Goal: Task Accomplishment & Management: Manage account settings

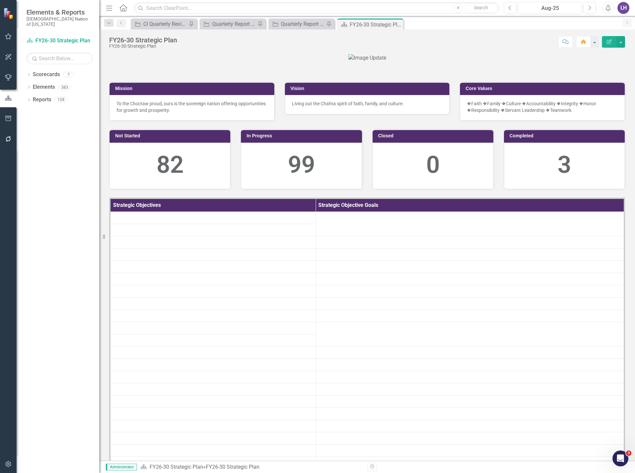
scroll to position [198, 0]
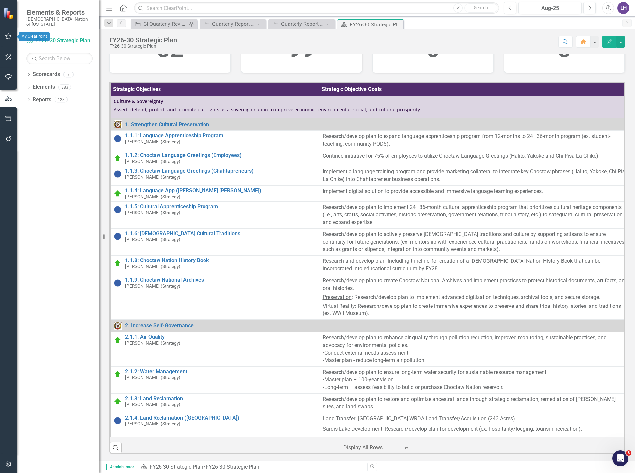
click at [5, 39] on button "button" at bounding box center [8, 37] width 15 height 14
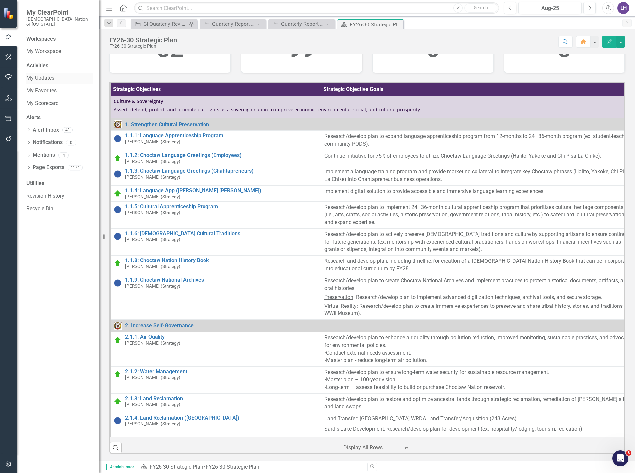
click at [45, 74] on link "My Updates" at bounding box center [59, 78] width 66 height 8
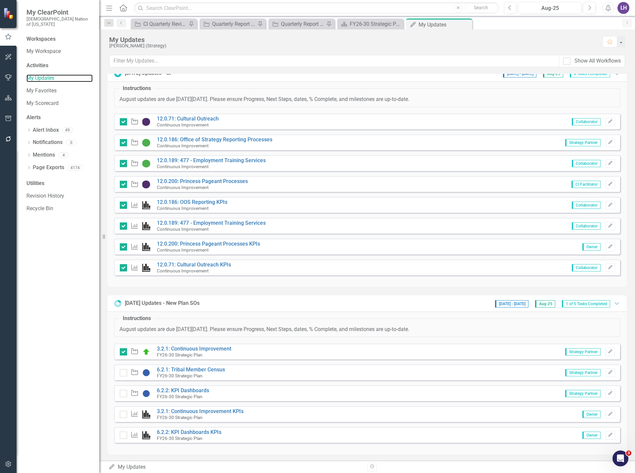
scroll to position [10, 0]
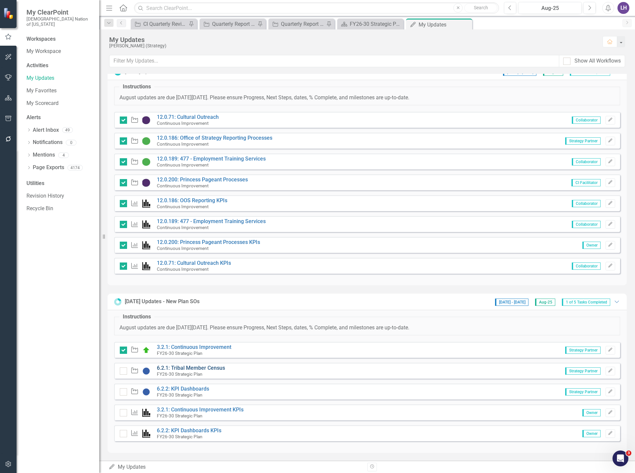
click at [212, 368] on link "6.2.1: Tribal Member Census" at bounding box center [191, 367] width 68 height 6
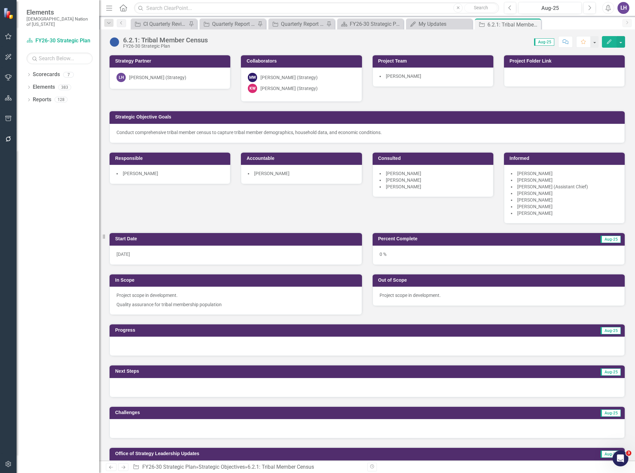
click at [267, 350] on div at bounding box center [366, 345] width 515 height 19
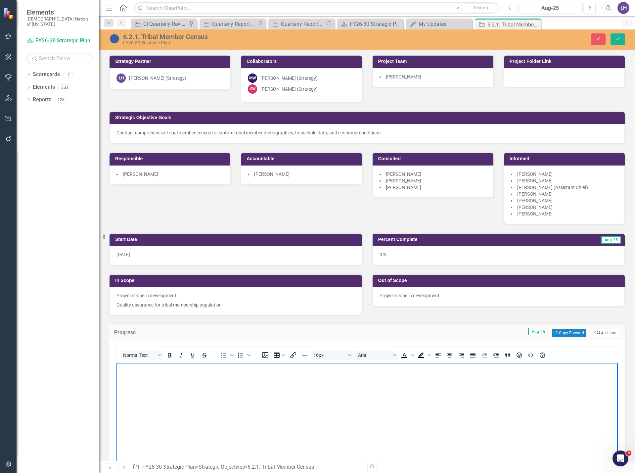
click at [333, 393] on body "Rich Text Area. Press ALT-0 for help." at bounding box center [366, 412] width 501 height 99
click at [241, 373] on body "Project scope in development. Strategy emailed" at bounding box center [366, 412] width 501 height 99
click at [233, 367] on p "Project scope in development. Strategy emailed Executive Officer" at bounding box center [367, 368] width 498 height 8
click at [291, 370] on p "Project scope in development. Strategy emailed R&A Executive Officer" at bounding box center [367, 368] width 498 height 8
click at [344, 366] on p "Project scope in development. Strategy emailed R&A Executive Officer (Anthony C…" at bounding box center [367, 368] width 498 height 8
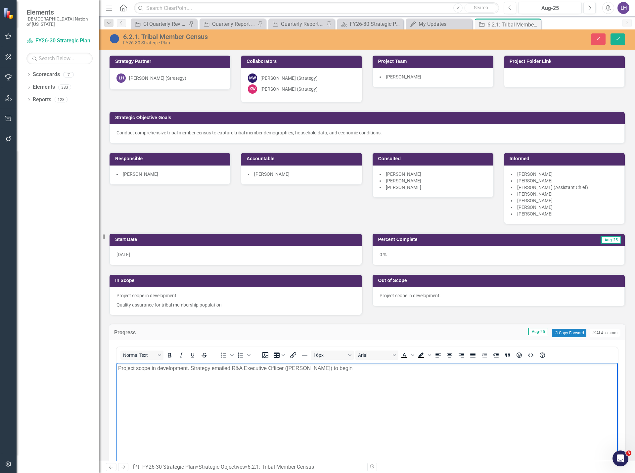
click at [344, 366] on p "Project scope in development. Strategy emailed R&A Executive Officer (Anthony C…" at bounding box center [367, 368] width 498 height 8
click at [414, 375] on body "Project scope in development. Strategy emailed R&A Executive Officer ([PERSON_N…" at bounding box center [366, 412] width 501 height 99
drag, startPoint x: 622, startPoint y: 40, endPoint x: 602, endPoint y: 36, distance: 21.2
click at [622, 40] on button "Save" at bounding box center [617, 39] width 15 height 12
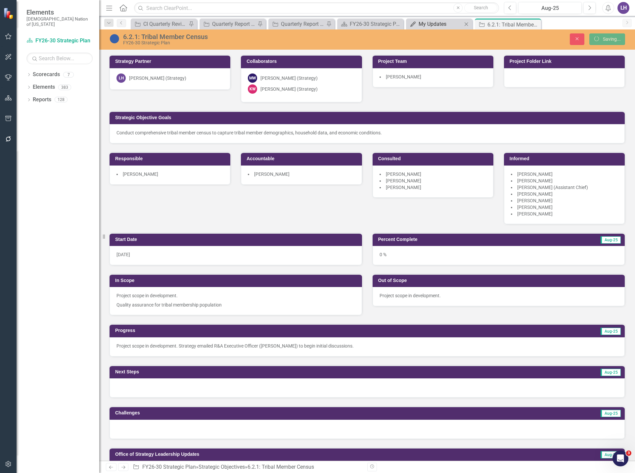
click at [444, 21] on div "My Updates" at bounding box center [440, 24] width 44 height 8
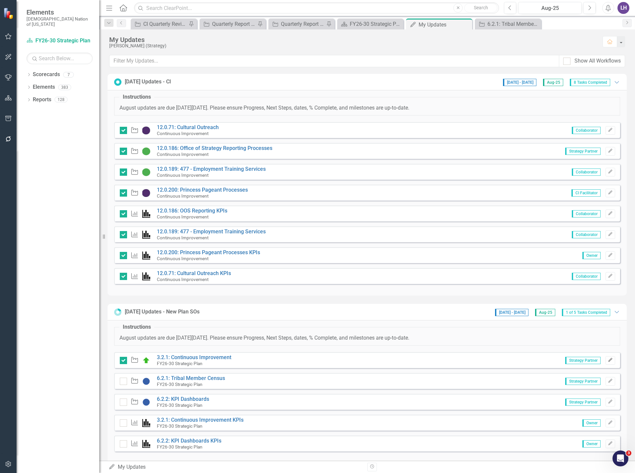
click at [608, 359] on icon "Edit" at bounding box center [610, 360] width 5 height 4
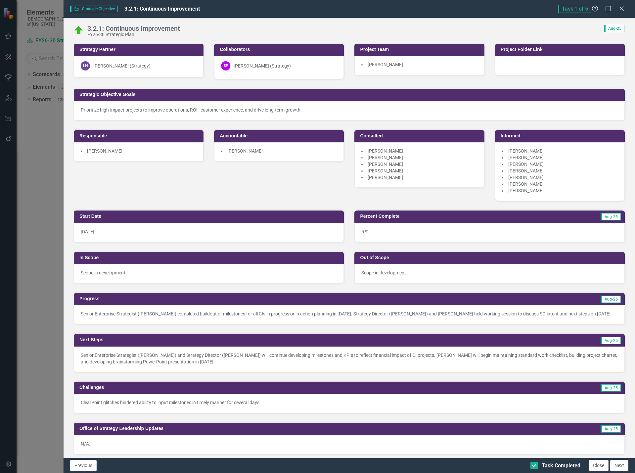
click at [394, 365] on p "Senior Enterprise Strategist (Laura Hendrickson) and Strategy Director (Sheride…" at bounding box center [349, 358] width 537 height 13
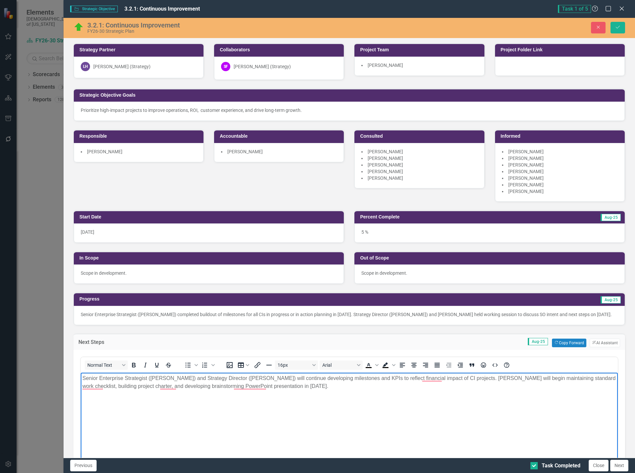
drag, startPoint x: 395, startPoint y: 386, endPoint x: 494, endPoint y: 378, distance: 98.9
click at [494, 378] on p "Senior Enterprise Strategist (Laura Hendrickson) and Strategy Director (Sheride…" at bounding box center [349, 382] width 534 height 16
copy p "Laura Hendrickson will begin maintaining standard work checklist, building proj…"
click at [397, 389] on p "Senior Enterprise Strategist (Laura Hendrickson) and Strategy Director (Sheride…" at bounding box center [349, 382] width 534 height 16
drag, startPoint x: 386, startPoint y: 386, endPoint x: 99, endPoint y: 753, distance: 466.5
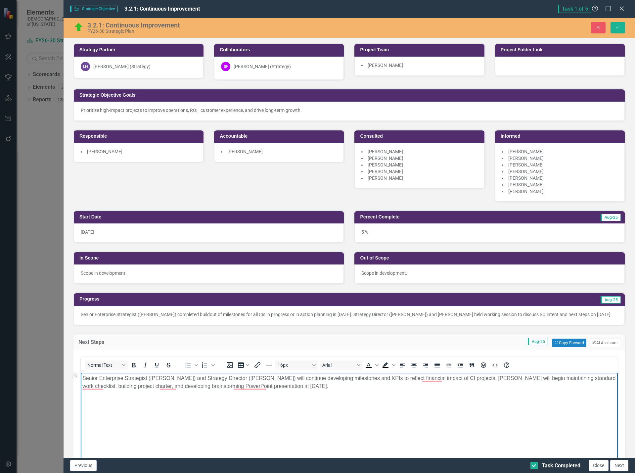
click at [80, 376] on html "Senior Enterprise Strategist (Laura Hendrickson) and Strategy Director (Sheride…" at bounding box center [348, 421] width 537 height 99
copy p "Senior Enterprise Strategist (Laura Hendrickson) and Strategy Director (Sheride…"
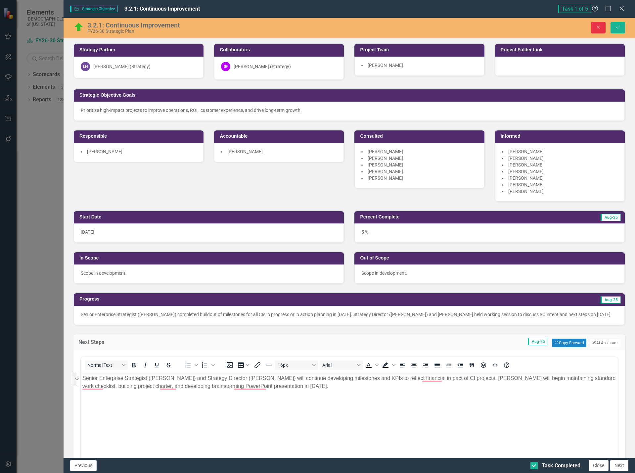
click at [600, 28] on icon "Close" at bounding box center [598, 27] width 6 height 5
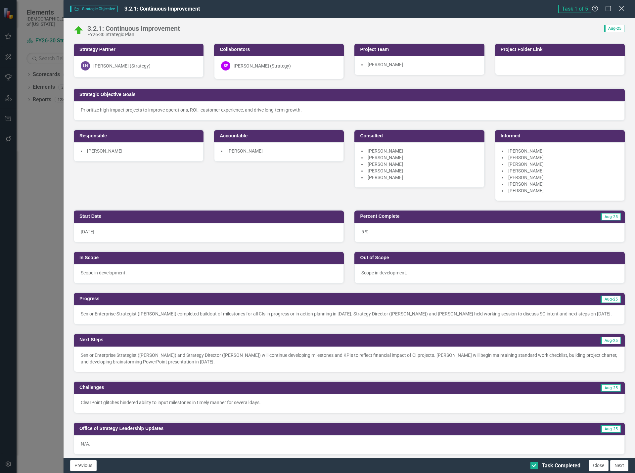
click at [624, 10] on icon "Close" at bounding box center [621, 8] width 8 height 6
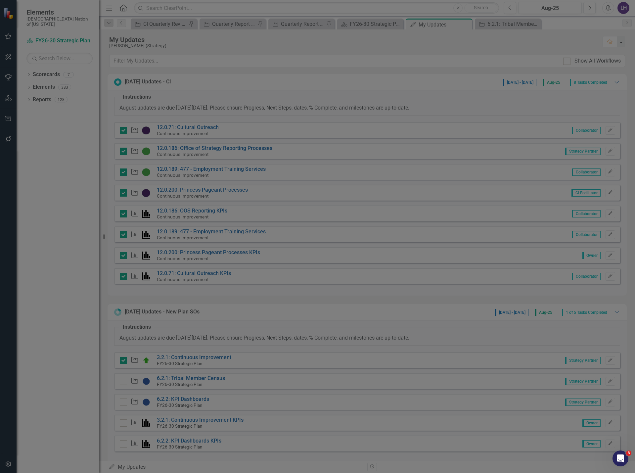
click at [507, 22] on div "Strategic Objective Strategic Objective 3.2.1: Continuous Improvement Task 1 of…" at bounding box center [317, 236] width 635 height 473
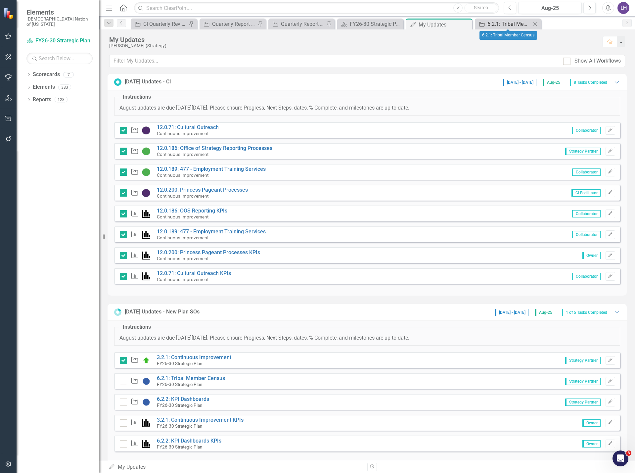
click at [507, 23] on div "6.2.1: Tribal Member Census" at bounding box center [509, 24] width 44 height 8
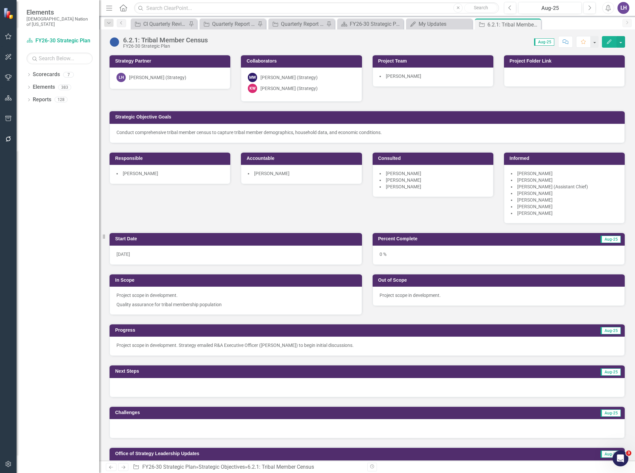
click at [317, 394] on div at bounding box center [366, 387] width 515 height 19
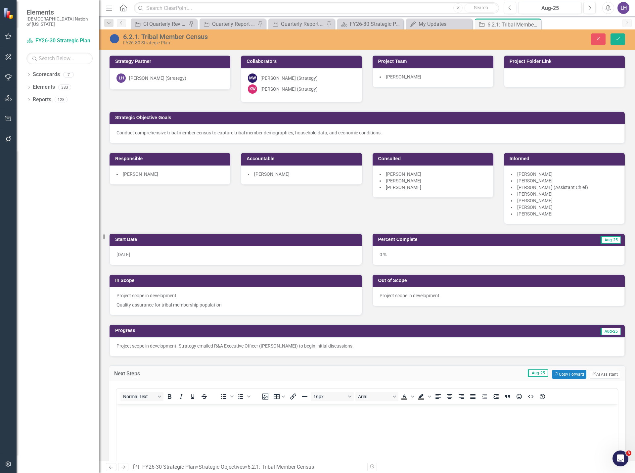
click at [275, 436] on body "Rich Text Area. Press ALT-0 for help." at bounding box center [366, 453] width 501 height 99
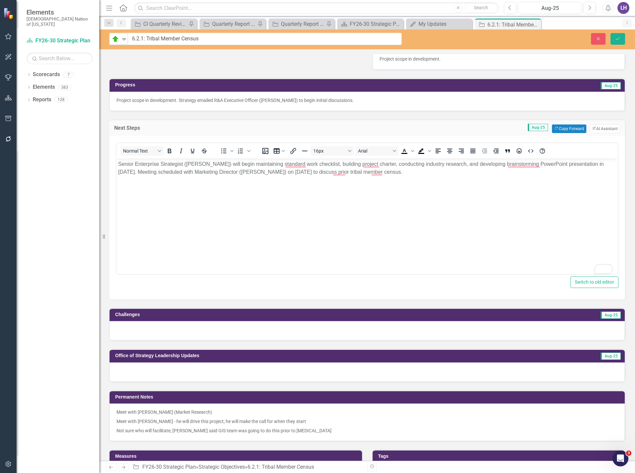
scroll to position [265, 0]
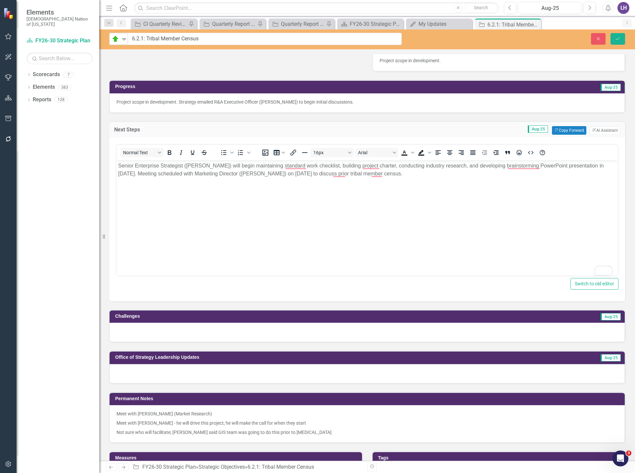
click at [398, 333] on div at bounding box center [366, 331] width 515 height 19
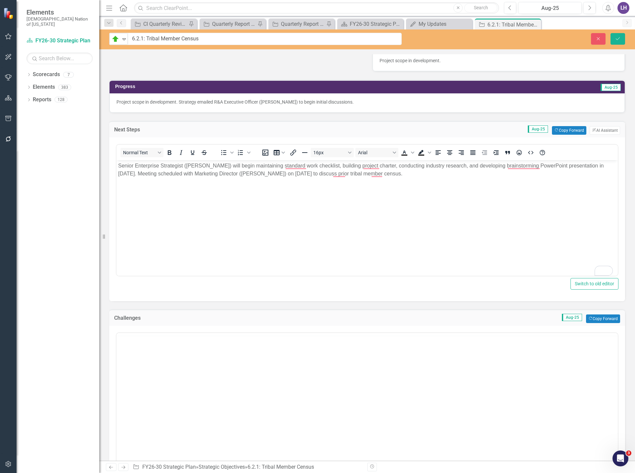
click at [246, 362] on body "Rich Text Area. Press ALT-0 for help." at bounding box center [366, 384] width 501 height 99
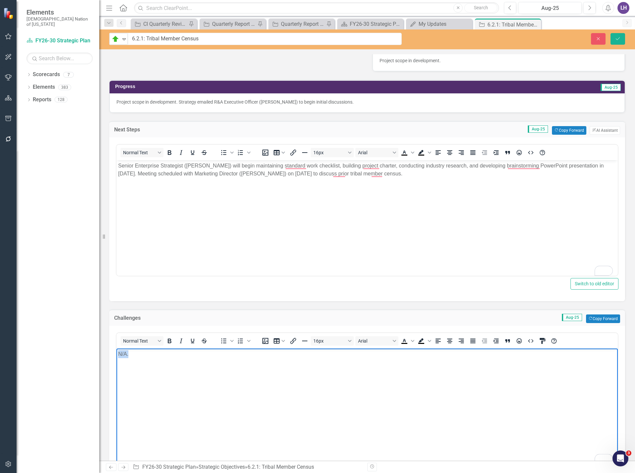
drag, startPoint x: 134, startPoint y: 355, endPoint x: 64, endPoint y: 364, distance: 71.0
click at [116, 364] on html "N/A." at bounding box center [366, 397] width 501 height 99
copy p "N/A."
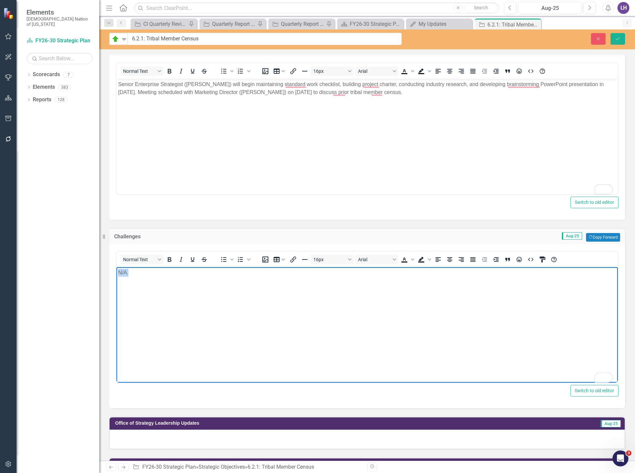
scroll to position [364, 0]
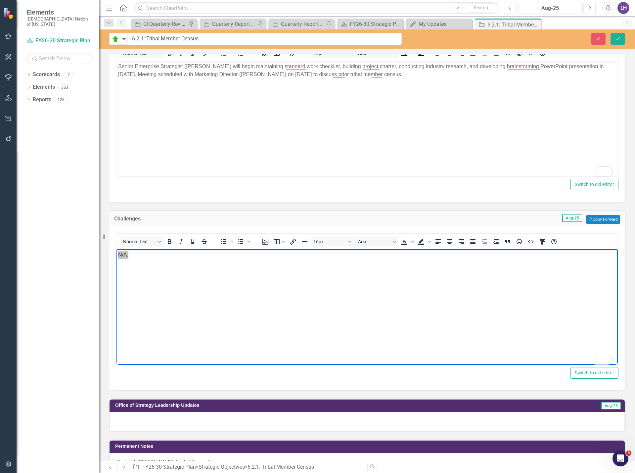
click at [217, 417] on div at bounding box center [366, 420] width 515 height 19
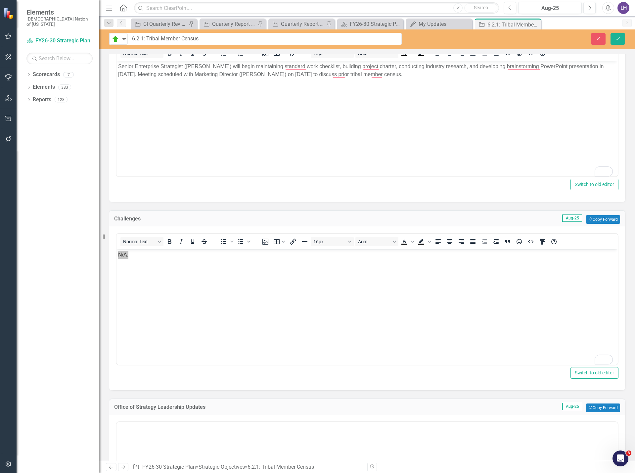
scroll to position [0, 0]
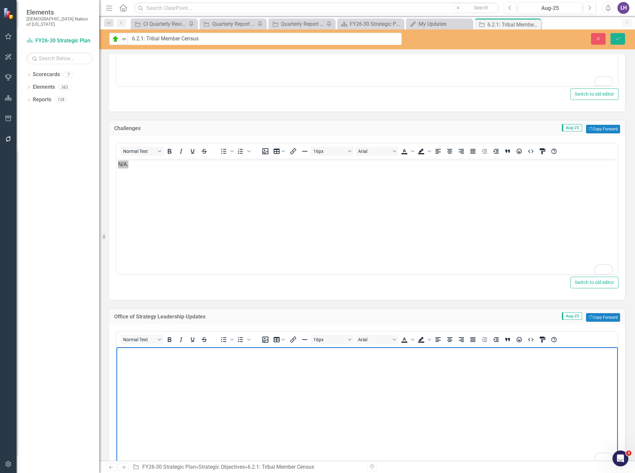
scroll to position [463, 0]
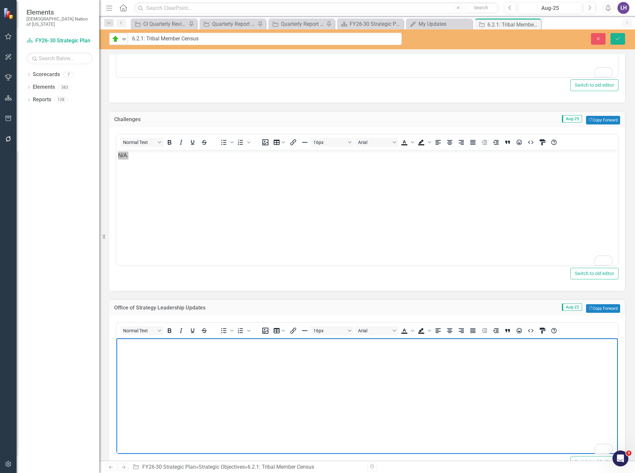
click at [183, 372] on body "To enrich screen reader interactions, please activate Accessibility in Grammarl…" at bounding box center [366, 387] width 501 height 99
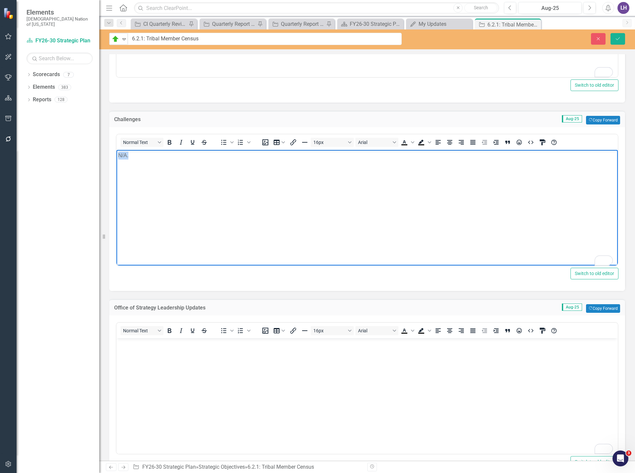
click at [143, 164] on body "N/A." at bounding box center [366, 199] width 501 height 99
click at [203, 373] on body "To enrich screen reader interactions, please activate Accessibility in Grammarl…" at bounding box center [366, 387] width 501 height 99
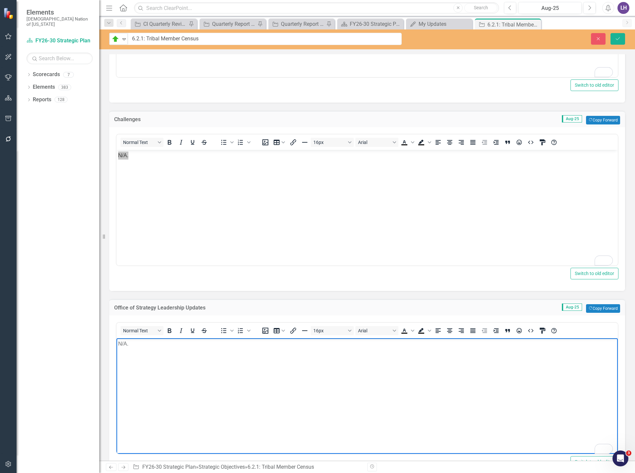
paste body "To enrich screen reader interactions, please activate Accessibility in Grammarl…"
click at [620, 35] on button "Save" at bounding box center [617, 39] width 15 height 12
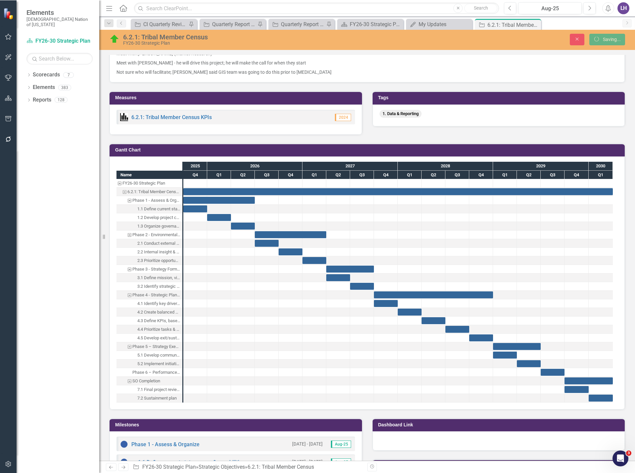
scroll to position [439, 0]
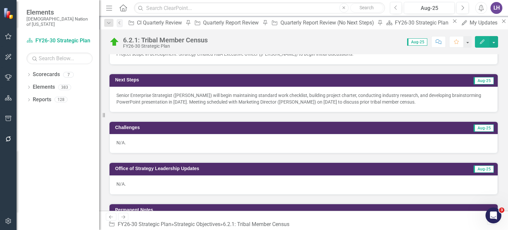
scroll to position [33, 0]
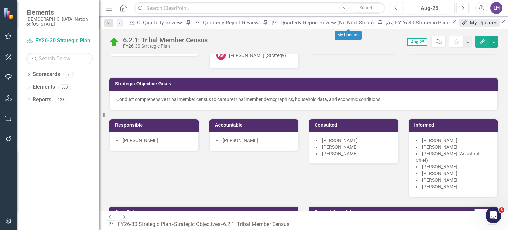
click at [470, 24] on div "My Updates" at bounding box center [485, 23] width 30 height 8
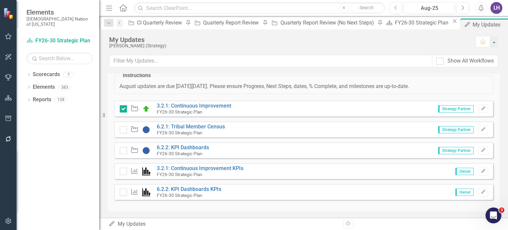
scroll to position [252, 0]
click at [122, 126] on input "checkbox" at bounding box center [122, 127] width 4 height 4
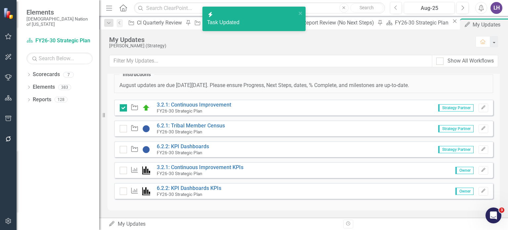
checkbox input "true"
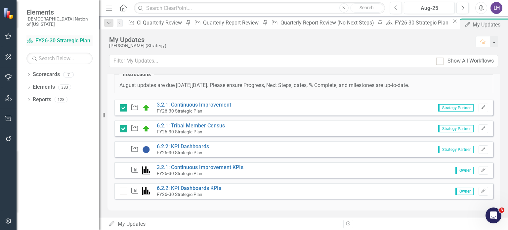
click at [46, 37] on link "Scorecard FY26-30 Strategic Plan" at bounding box center [59, 41] width 66 height 8
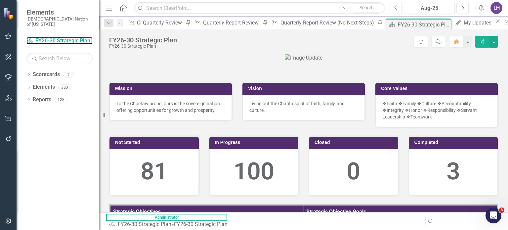
scroll to position [165, 0]
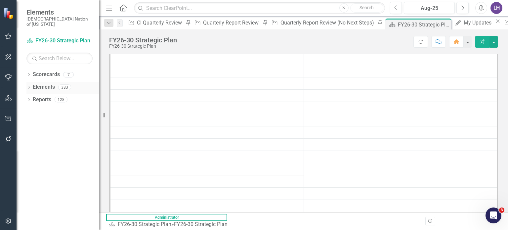
click at [44, 83] on link "Elements" at bounding box center [44, 87] width 22 height 8
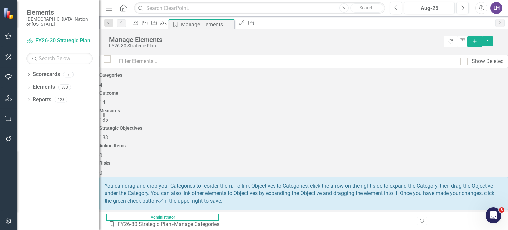
click at [345, 126] on div "Strategic Objectives 183" at bounding box center [303, 134] width 409 height 16
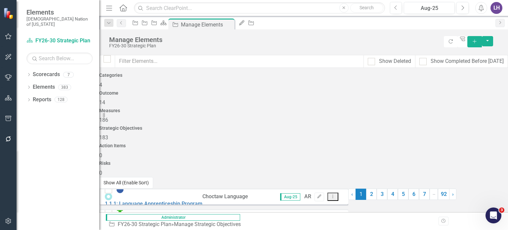
click at [139, 189] on button "Show All (Enable Sort)" at bounding box center [126, 183] width 54 height 12
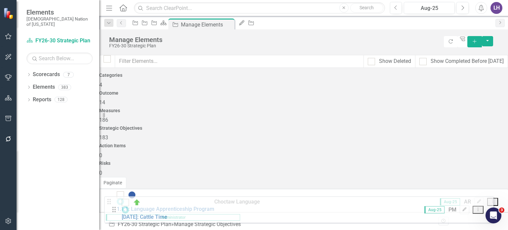
scroll to position [1869, 0]
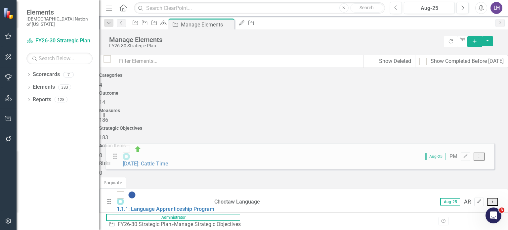
drag, startPoint x: 119, startPoint y: 190, endPoint x: 115, endPoint y: 152, distance: 37.9
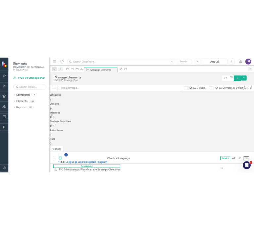
scroll to position [33, 0]
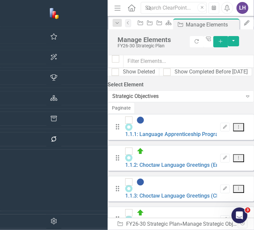
checkbox input "false"
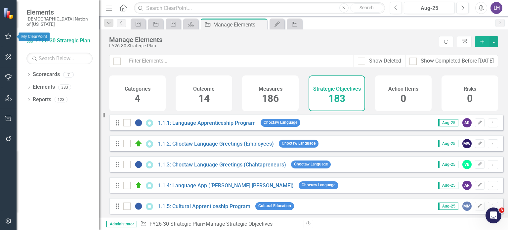
click at [4, 36] on button "button" at bounding box center [8, 37] width 15 height 14
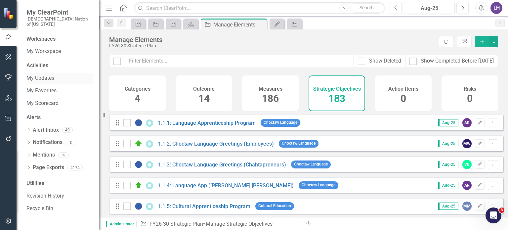
click at [36, 75] on link "My Updates" at bounding box center [59, 78] width 66 height 8
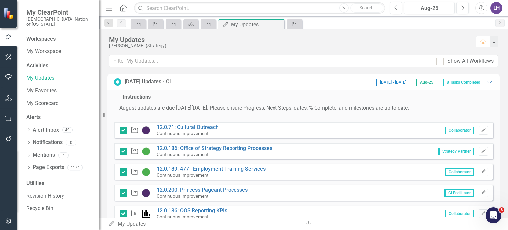
drag, startPoint x: 279, startPoint y: 146, endPoint x: 295, endPoint y: 169, distance: 27.2
click at [253, 169] on div "Instructions August updates are due [DATE][DATE]. Please ensure Progress, Next …" at bounding box center [303, 191] width 379 height 202
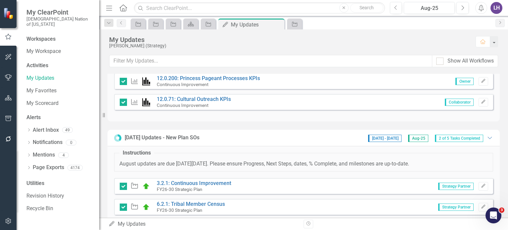
scroll to position [198, 0]
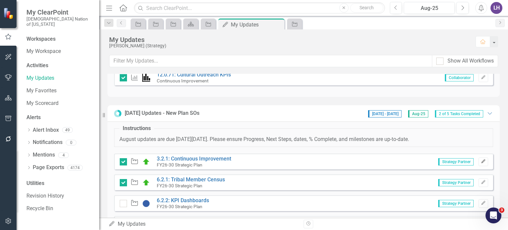
click at [253, 159] on icon "Edit" at bounding box center [483, 161] width 5 height 4
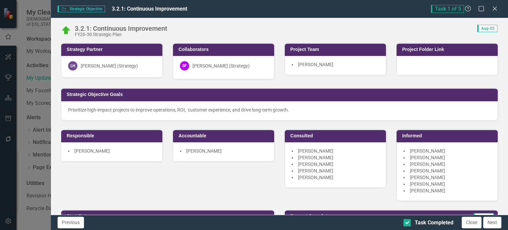
click at [152, 26] on div "3.2.1: Continuous Improvement" at bounding box center [121, 28] width 93 height 7
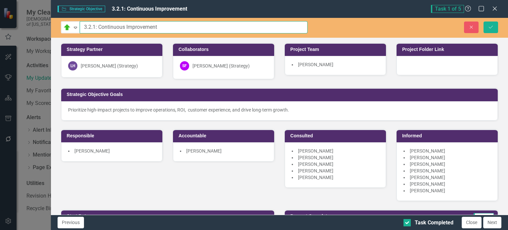
drag, startPoint x: 184, startPoint y: 26, endPoint x: 29, endPoint y: 24, distance: 154.8
click at [29, 24] on div "Strategic Objective Strategic Objective 3.2.1: Continuous Improvement Task 1 of…" at bounding box center [254, 115] width 508 height 230
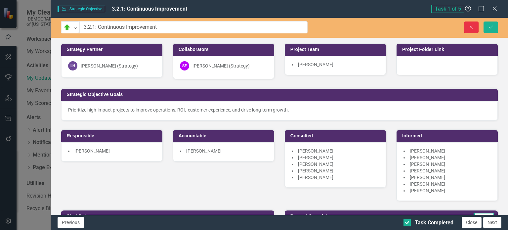
click at [253, 27] on icon "Close" at bounding box center [471, 27] width 6 height 5
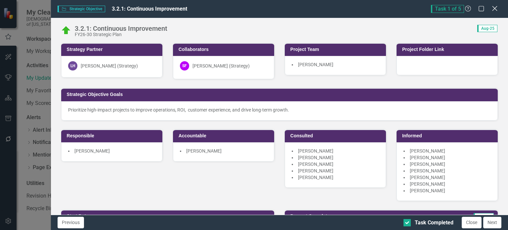
click at [253, 8] on icon "Close" at bounding box center [495, 8] width 8 height 6
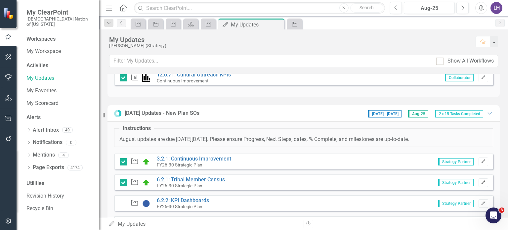
click at [253, 183] on icon "Edit" at bounding box center [483, 182] width 5 height 4
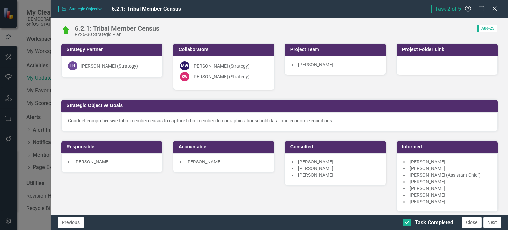
click at [135, 31] on div "6.2.1: Tribal Member Census" at bounding box center [117, 28] width 85 height 7
click at [133, 32] on div "6.2.1: Tribal Member Census FY26-30 Strategic Plan" at bounding box center [117, 31] width 85 height 12
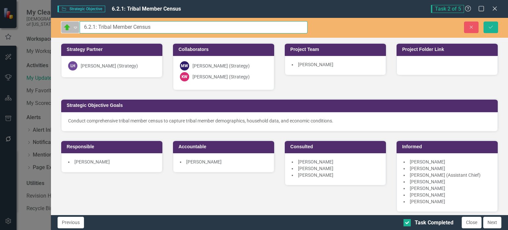
drag, startPoint x: 155, startPoint y: 23, endPoint x: 65, endPoint y: 22, distance: 90.3
click at [65, 22] on div "On Target Expand 6.2.1: Tribal Member Census" at bounding box center [184, 27] width 247 height 12
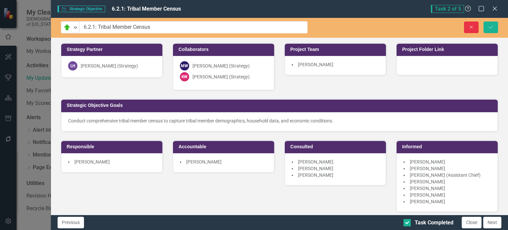
click at [253, 28] on icon "button" at bounding box center [471, 26] width 3 height 3
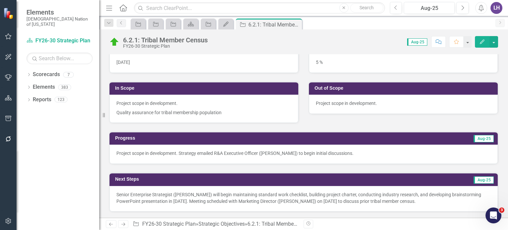
scroll to position [298, 0]
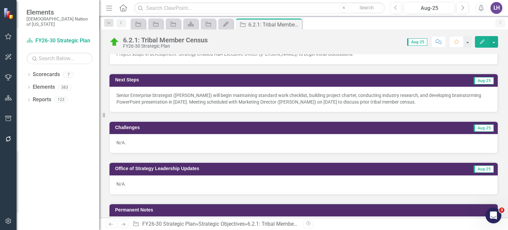
click at [484, 43] on icon "Edit" at bounding box center [482, 41] width 6 height 5
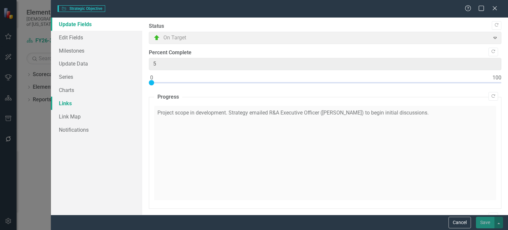
click at [70, 101] on link "Links" at bounding box center [96, 103] width 91 height 13
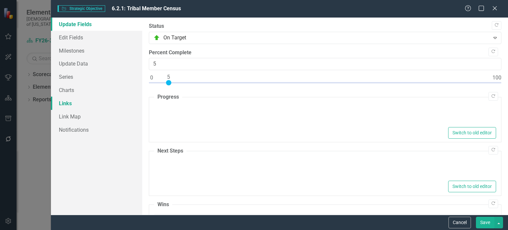
click at [71, 102] on link "Links" at bounding box center [96, 103] width 91 height 13
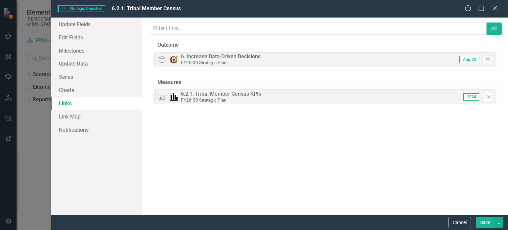
scroll to position [0, 0]
drag, startPoint x: 187, startPoint y: 9, endPoint x: 114, endPoint y: 12, distance: 72.8
click at [114, 12] on div "Strategic Objective Strategic Objective 6.2.1: Tribal Member Census" at bounding box center [261, 9] width 407 height 8
click at [495, 8] on icon at bounding box center [494, 8] width 5 height 5
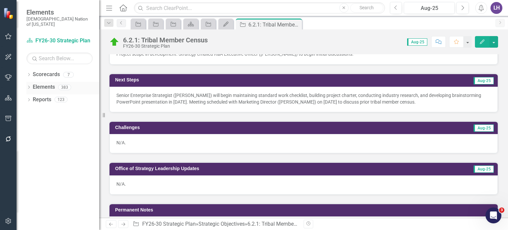
click at [41, 83] on link "Elements" at bounding box center [44, 87] width 22 height 8
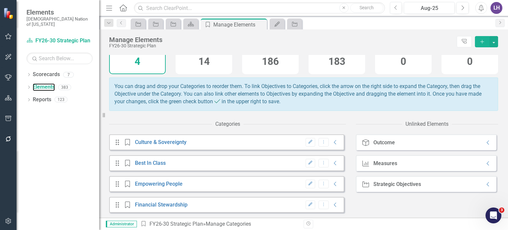
scroll to position [41, 0]
click at [332, 162] on icon "Collapse" at bounding box center [335, 162] width 7 height 5
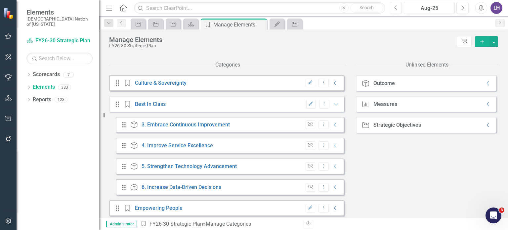
scroll to position [107, 0]
